Goal: Transaction & Acquisition: Purchase product/service

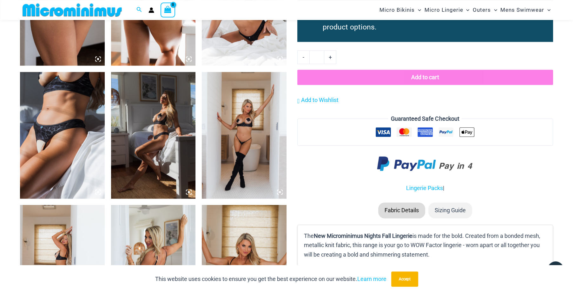
scroll to position [691, 0]
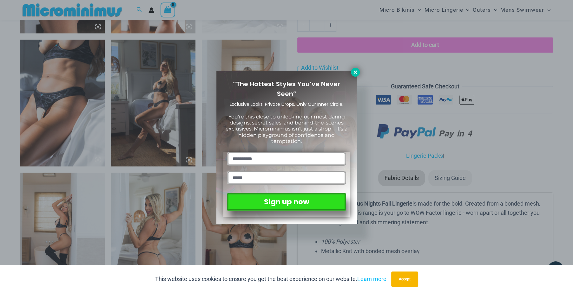
click at [354, 71] on icon at bounding box center [354, 71] width 3 height 3
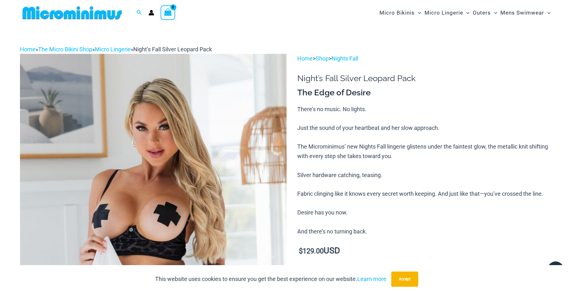
scroll to position [0, 0]
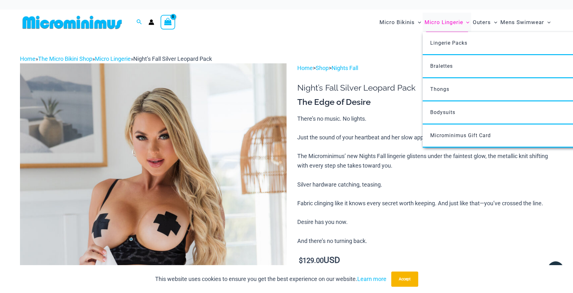
click at [432, 22] on span "Micro Lingerie" at bounding box center [443, 22] width 39 height 16
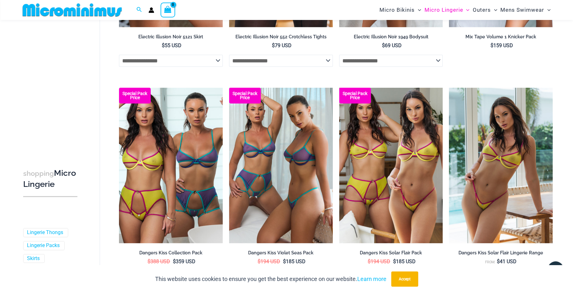
scroll to position [1551, 0]
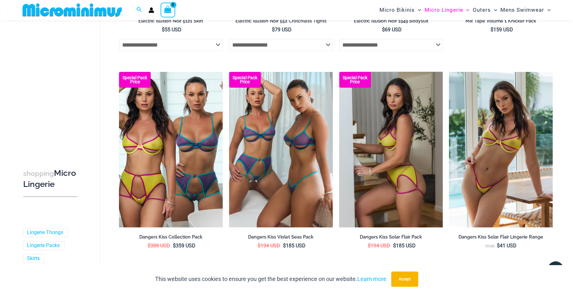
click at [407, 125] on img at bounding box center [391, 149] width 104 height 155
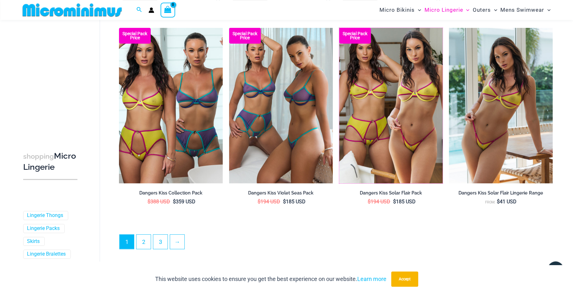
scroll to position [1650, 0]
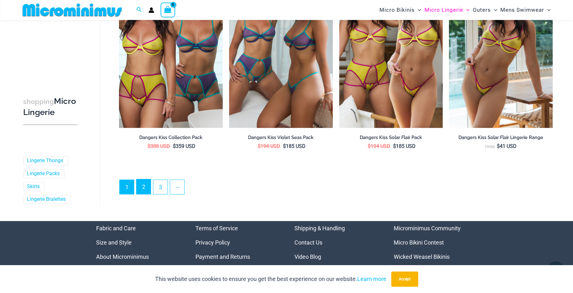
click at [144, 191] on link "2" at bounding box center [143, 187] width 14 height 15
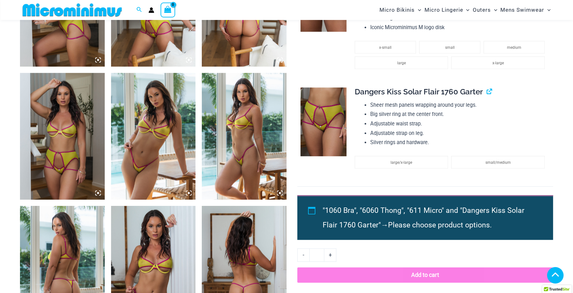
scroll to position [690, 0]
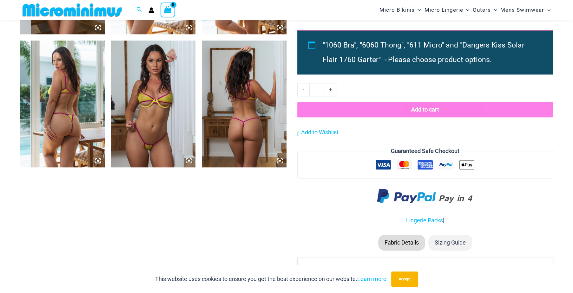
click at [170, 126] on img at bounding box center [153, 104] width 85 height 127
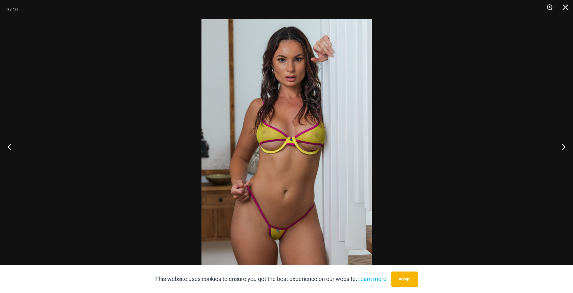
click at [259, 140] on img at bounding box center [286, 146] width 170 height 255
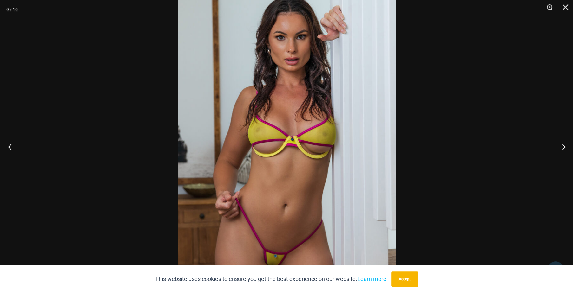
click at [11, 146] on button "Previous" at bounding box center [12, 147] width 24 height 32
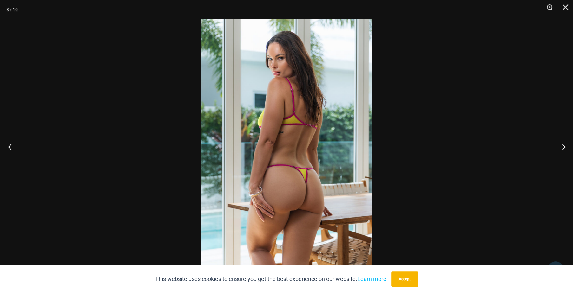
click at [11, 146] on button "Previous" at bounding box center [12, 147] width 24 height 32
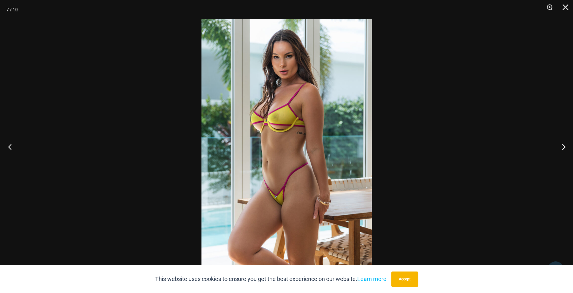
click at [11, 146] on button "Previous" at bounding box center [12, 147] width 24 height 32
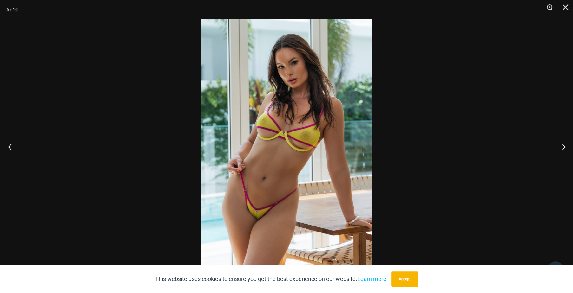
click at [11, 146] on button "Previous" at bounding box center [12, 147] width 24 height 32
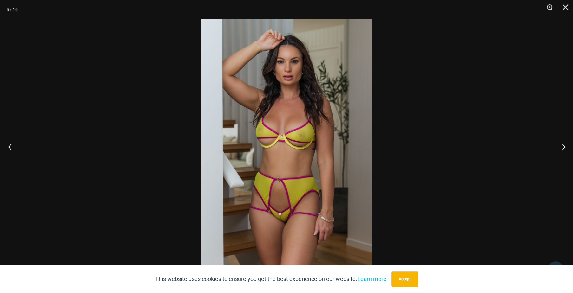
click at [11, 146] on button "Previous" at bounding box center [12, 147] width 24 height 32
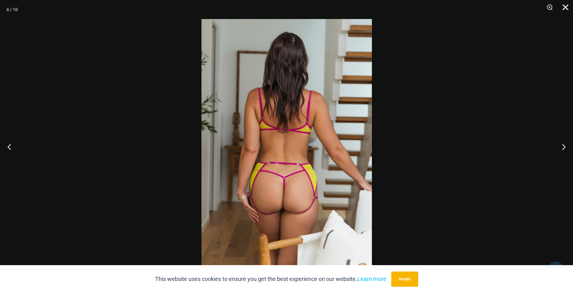
click at [564, 6] on button "Close" at bounding box center [563, 9] width 16 height 19
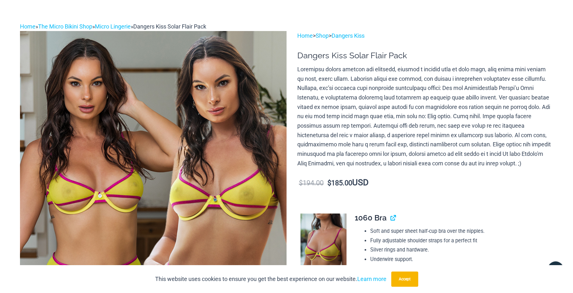
scroll to position [0, 0]
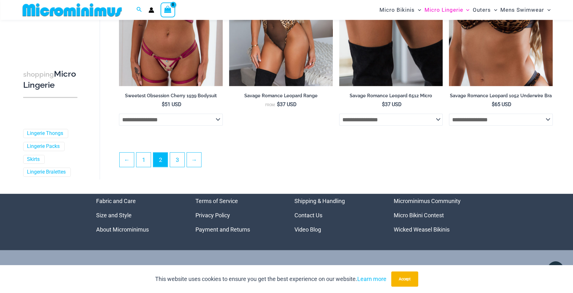
scroll to position [1708, 0]
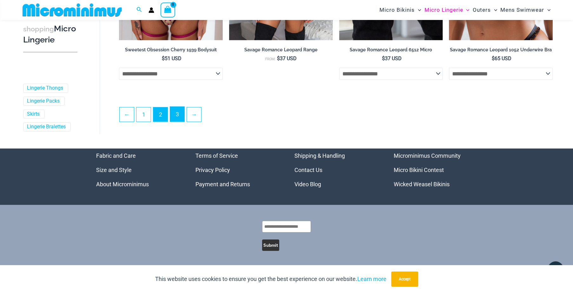
click at [176, 114] on link "3" at bounding box center [177, 114] width 14 height 15
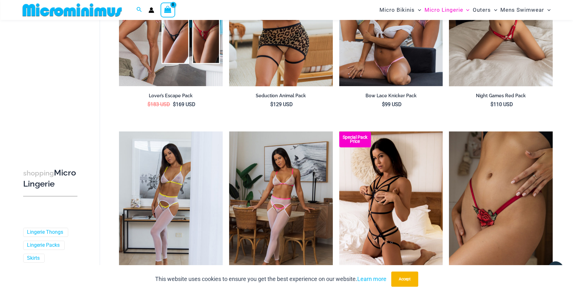
scroll to position [40, 0]
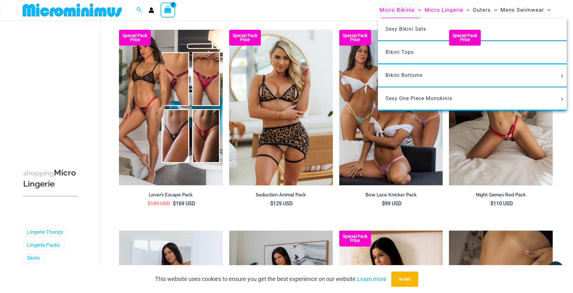
click at [393, 9] on span "Micro Bikinis" at bounding box center [396, 10] width 35 height 16
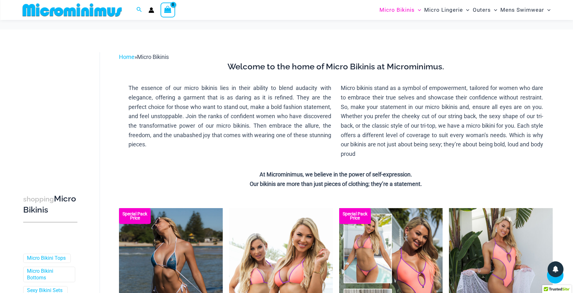
scroll to position [1054, 0]
